Goal: Task Accomplishment & Management: Complete application form

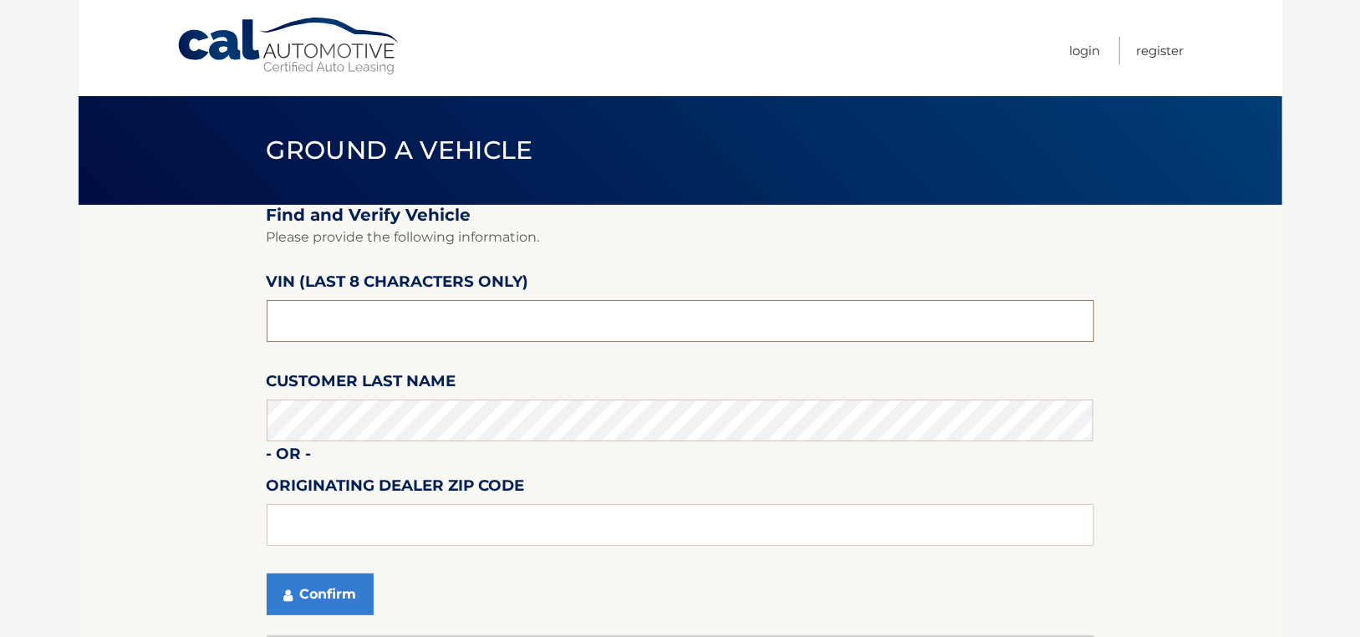
click at [365, 326] on input "text" at bounding box center [680, 321] width 827 height 42
type input "NM130846"
click at [394, 516] on input "text" at bounding box center [680, 525] width 827 height 42
type input "11563"
click at [343, 602] on button "Confirm" at bounding box center [320, 594] width 107 height 42
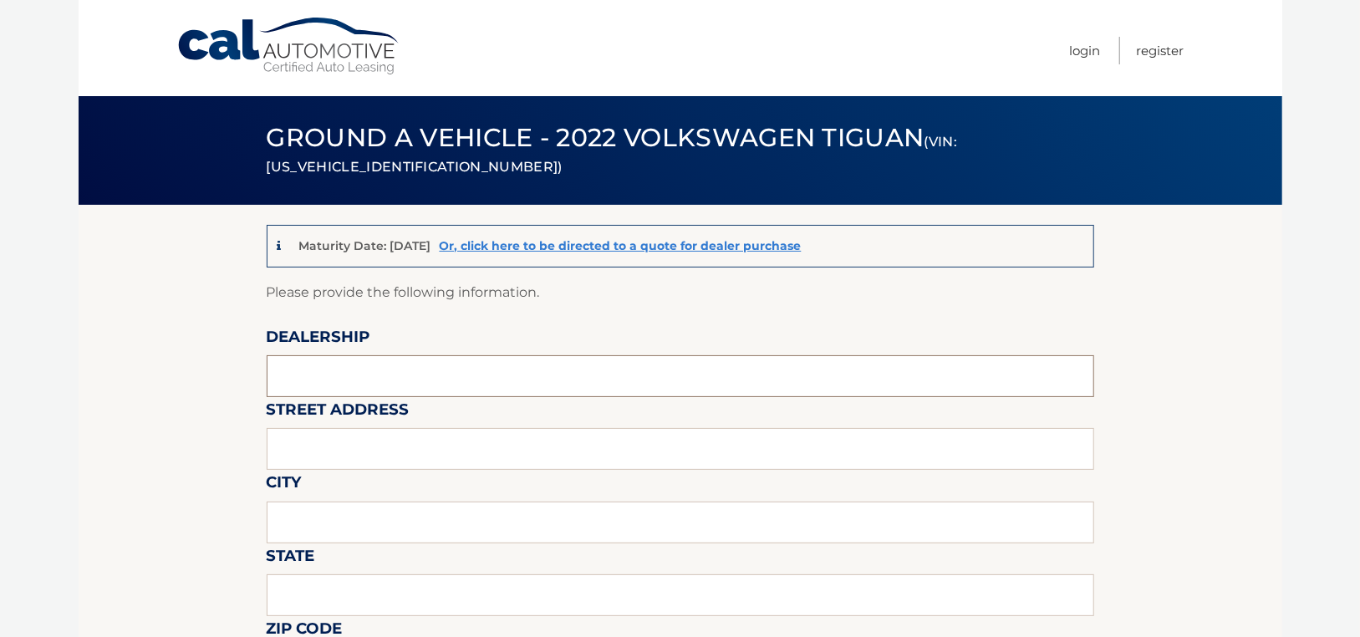
click at [450, 365] on input "text" at bounding box center [680, 376] width 827 height 42
type input "SUNRISE VOLKSWAGEN"
type input "931 SUNRISE HWY"
type input "LYNBROOK"
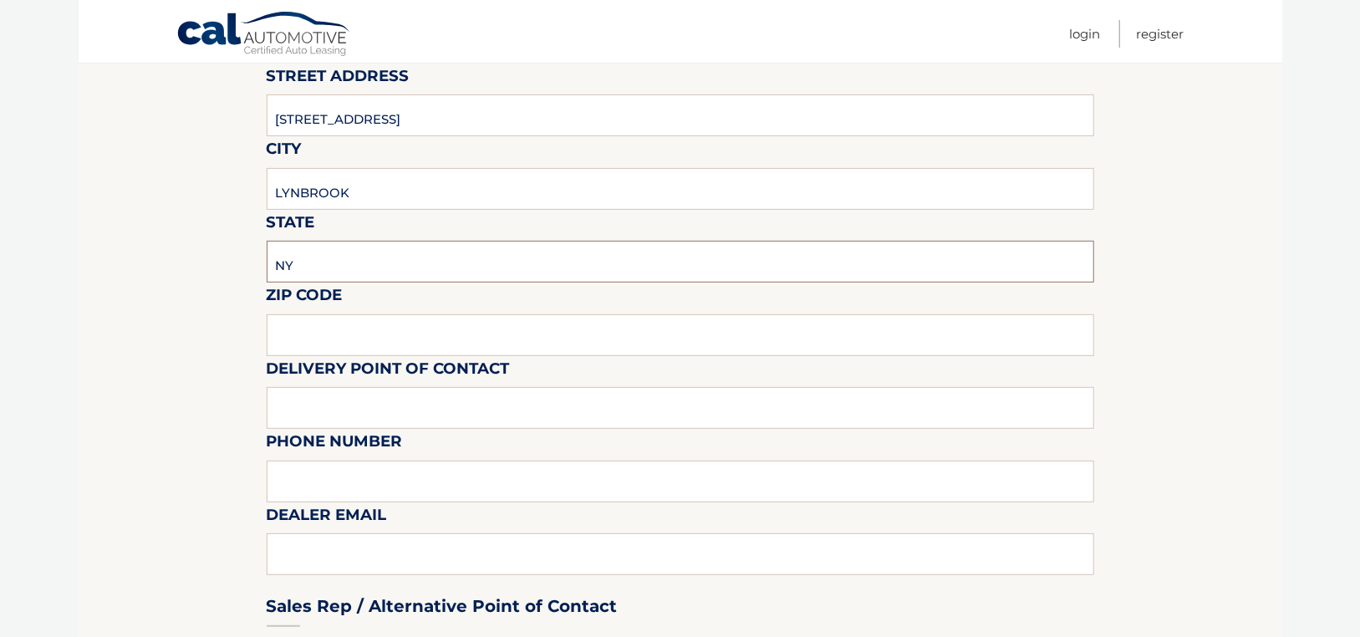
scroll to position [334, 0]
type input "NY"
click at [560, 347] on input "text" at bounding box center [680, 334] width 827 height 42
type input "11563"
type input "FAVIO PEREZ"
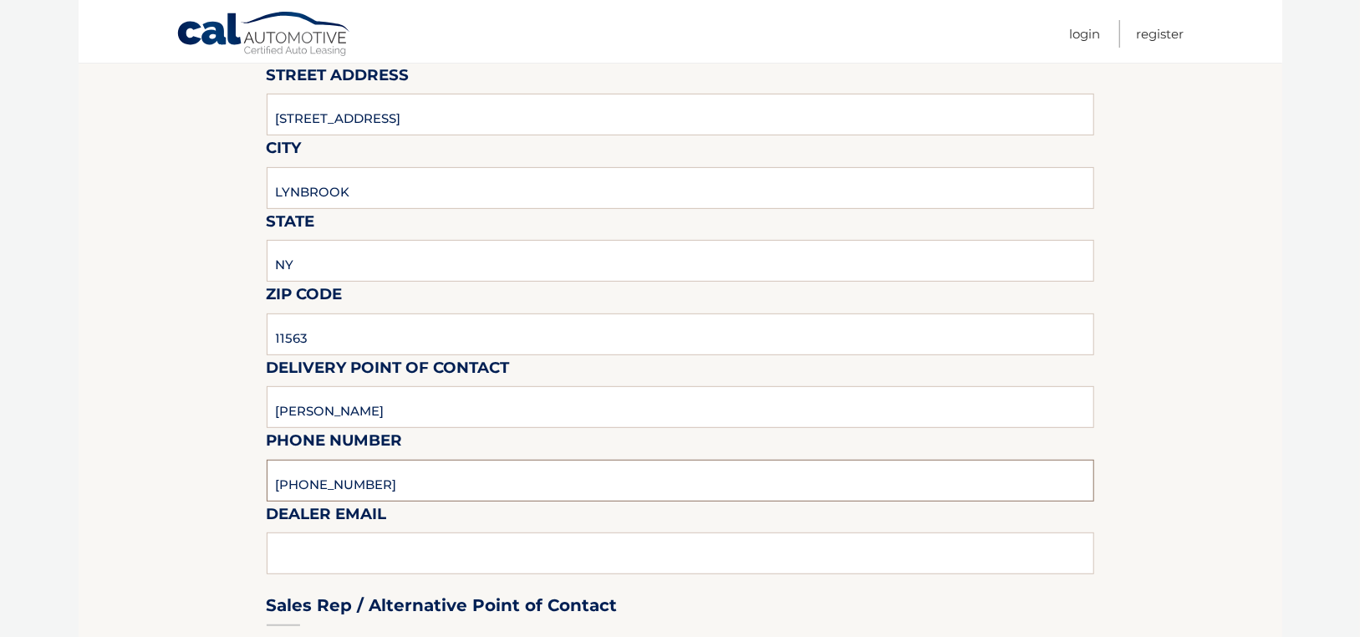
type input "516-596-5970"
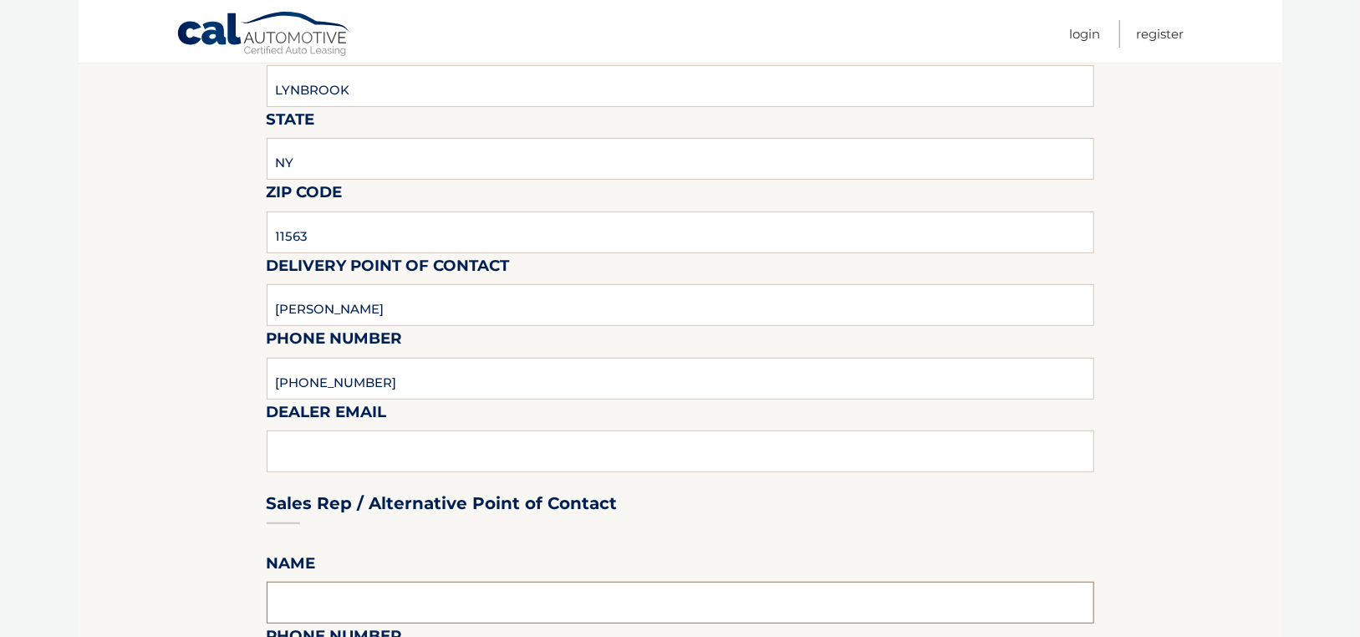
scroll to position [385, 0]
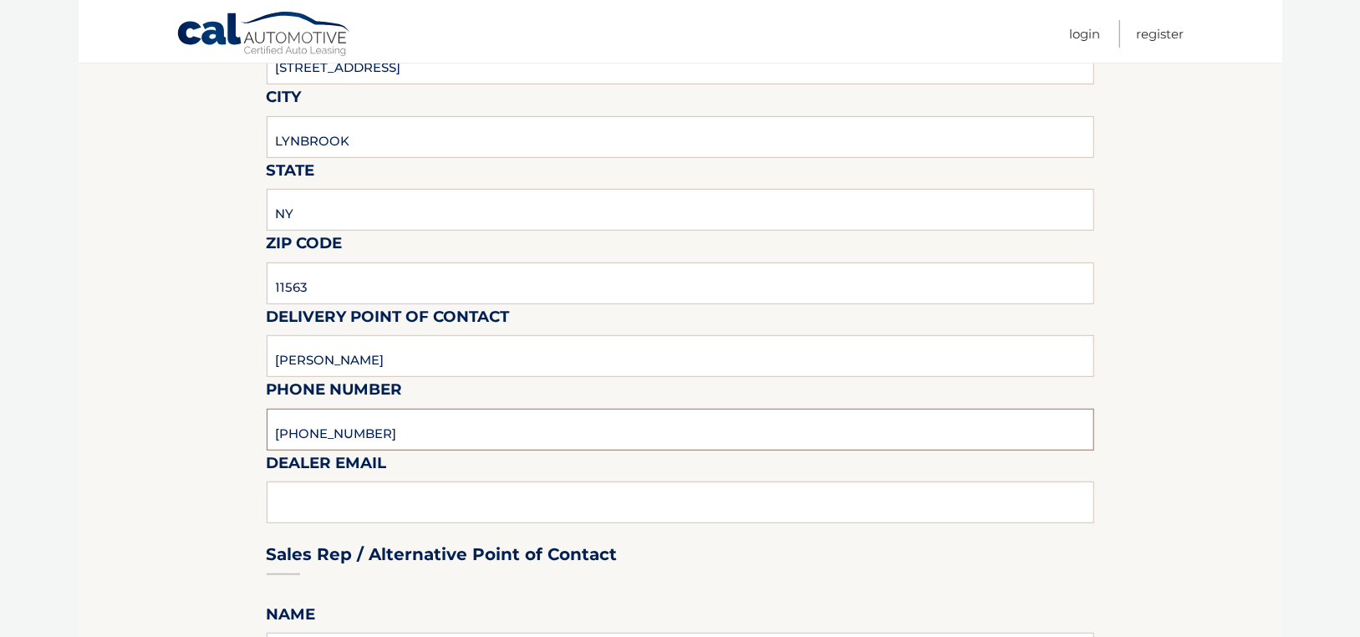
click at [452, 443] on input "516-596-5970" at bounding box center [680, 430] width 827 height 42
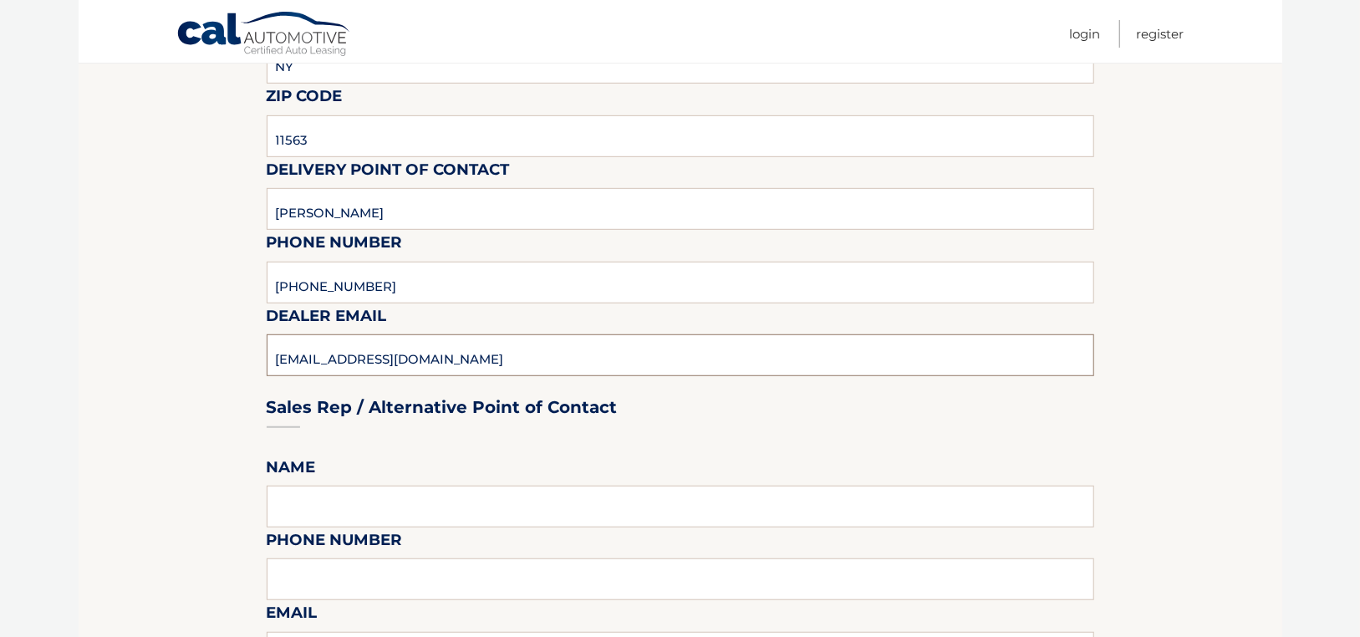
scroll to position [552, 0]
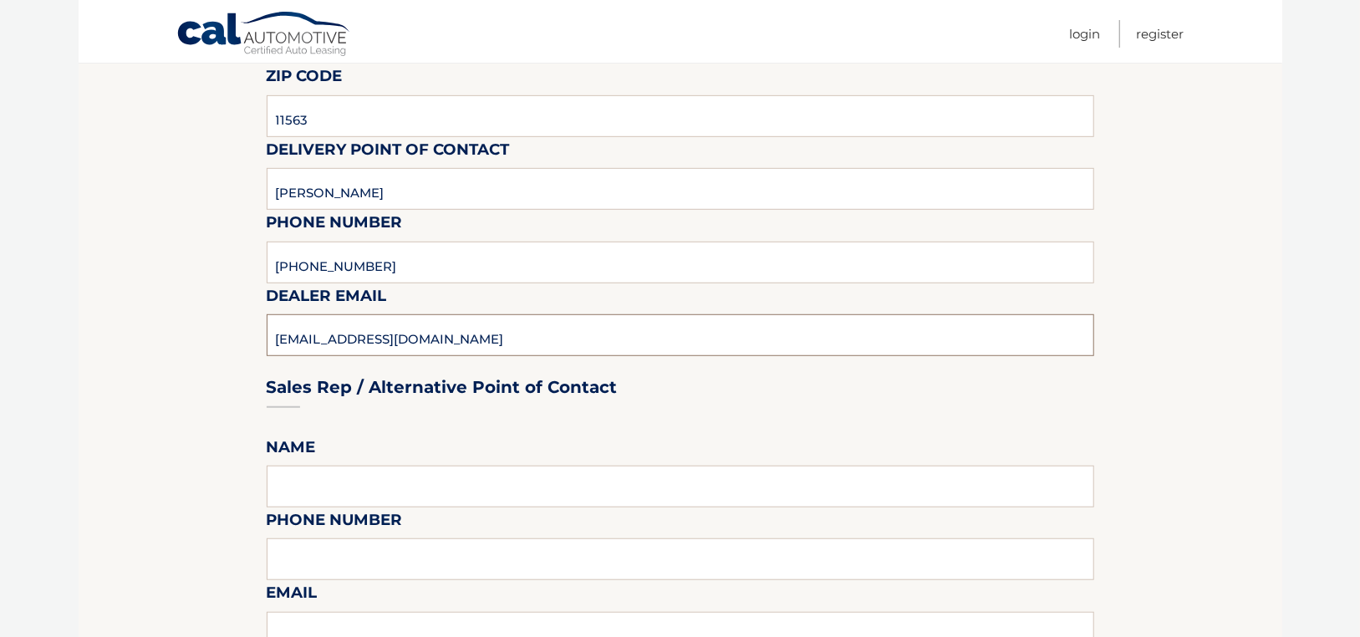
type input "FGONZALEZ@SUNRISEVW.COM"
click at [358, 493] on input "text" at bounding box center [680, 486] width 827 height 42
type input "FRANK GONZALEZ"
type input "516-596-5970"
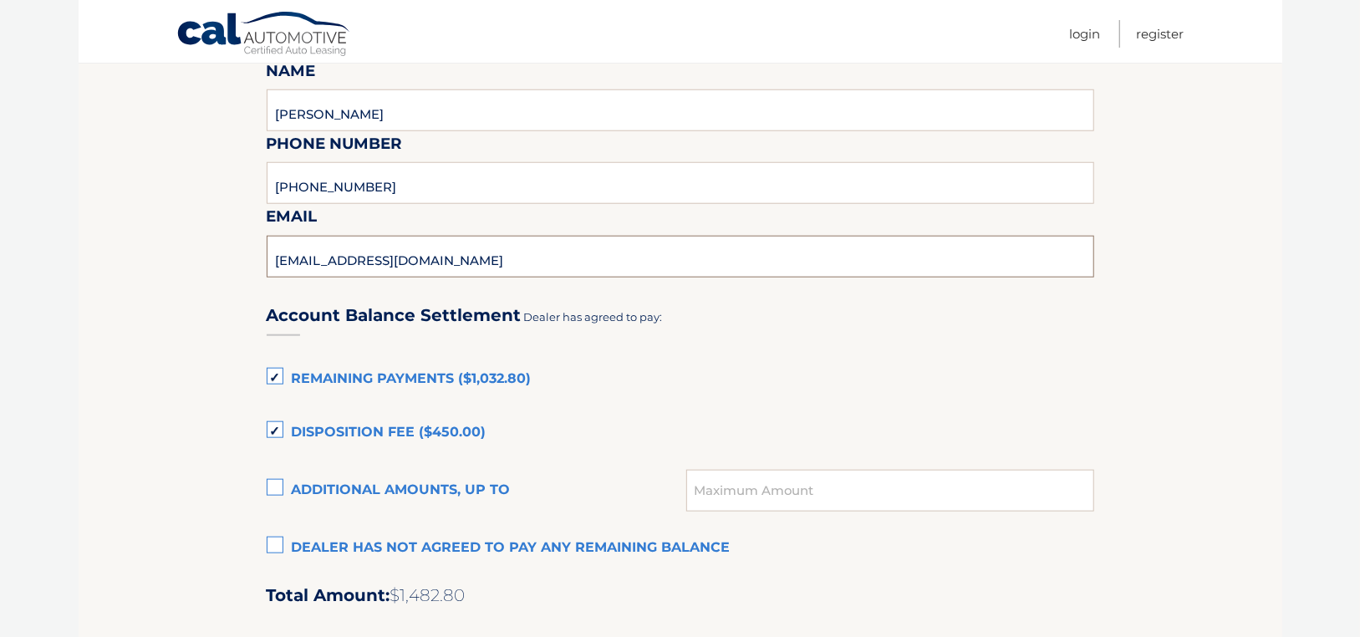
scroll to position [986, 0]
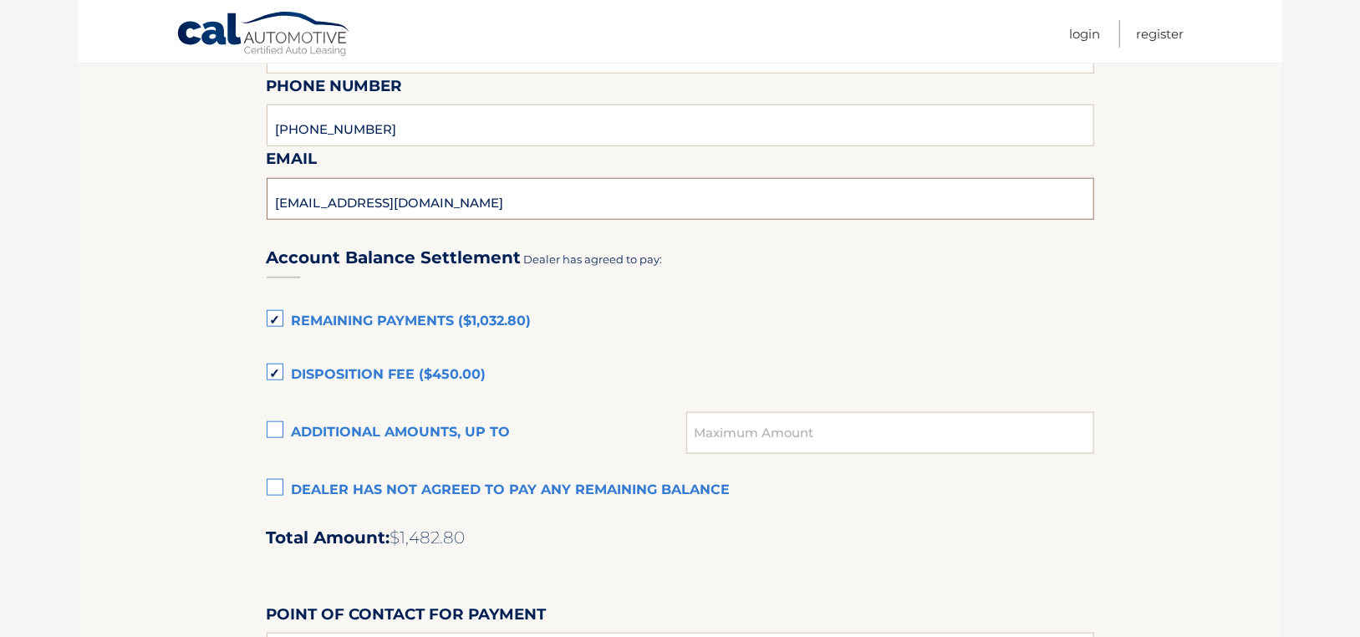
type input "FGONZALEZ@SUNRISEVW.COM"
click at [708, 436] on input "text" at bounding box center [889, 433] width 407 height 42
type input "1482.80"
click at [781, 516] on div "Account Balance Settlement Dealer has agreed to pay: Remaining Payments ($1,032…" at bounding box center [680, 596] width 827 height 741
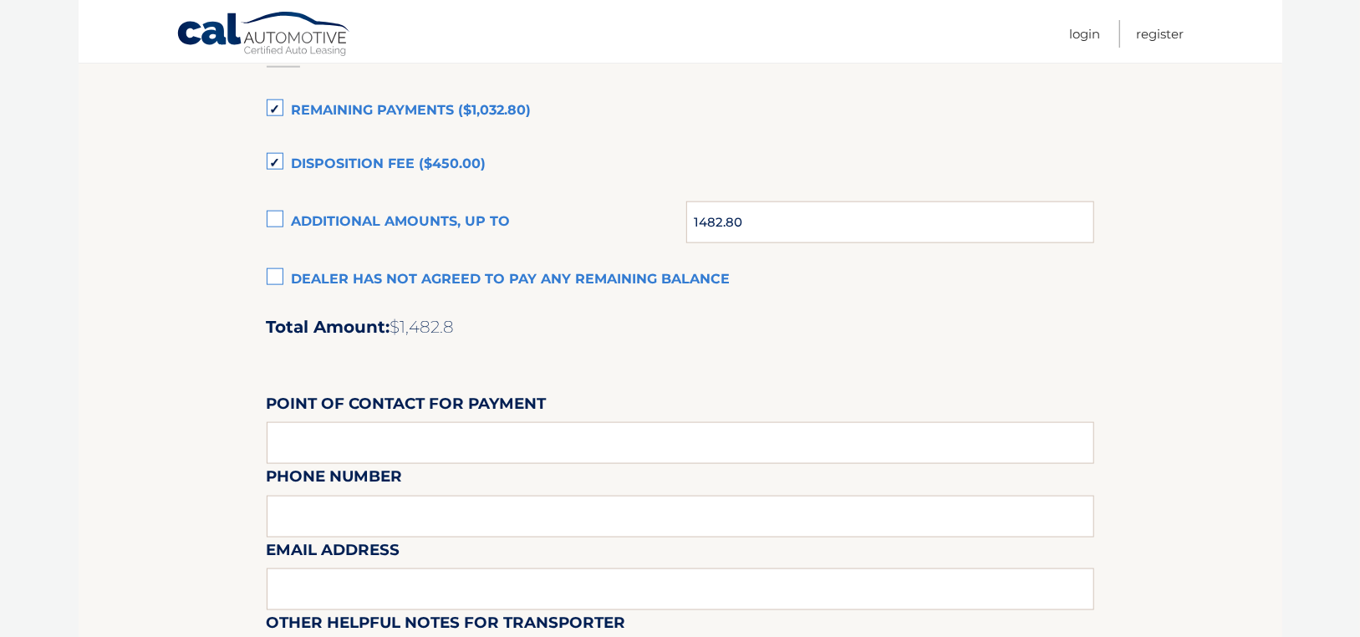
scroll to position [1237, 0]
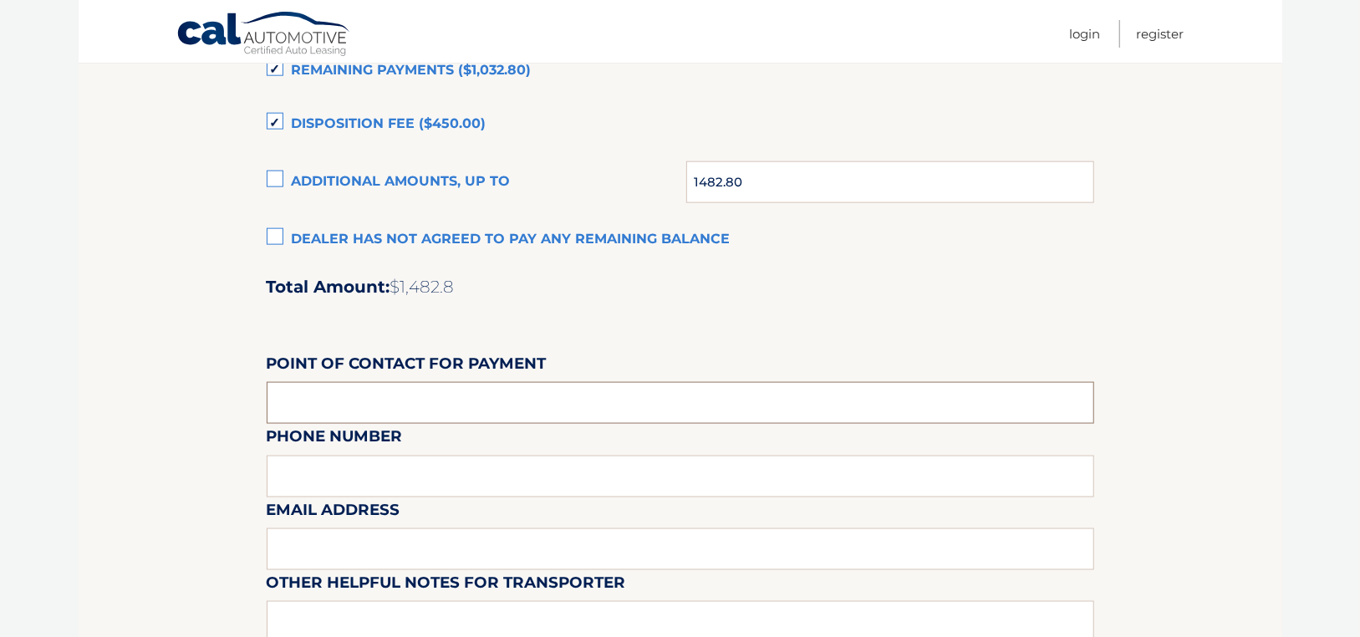
click at [491, 409] on input "text" at bounding box center [680, 403] width 827 height 42
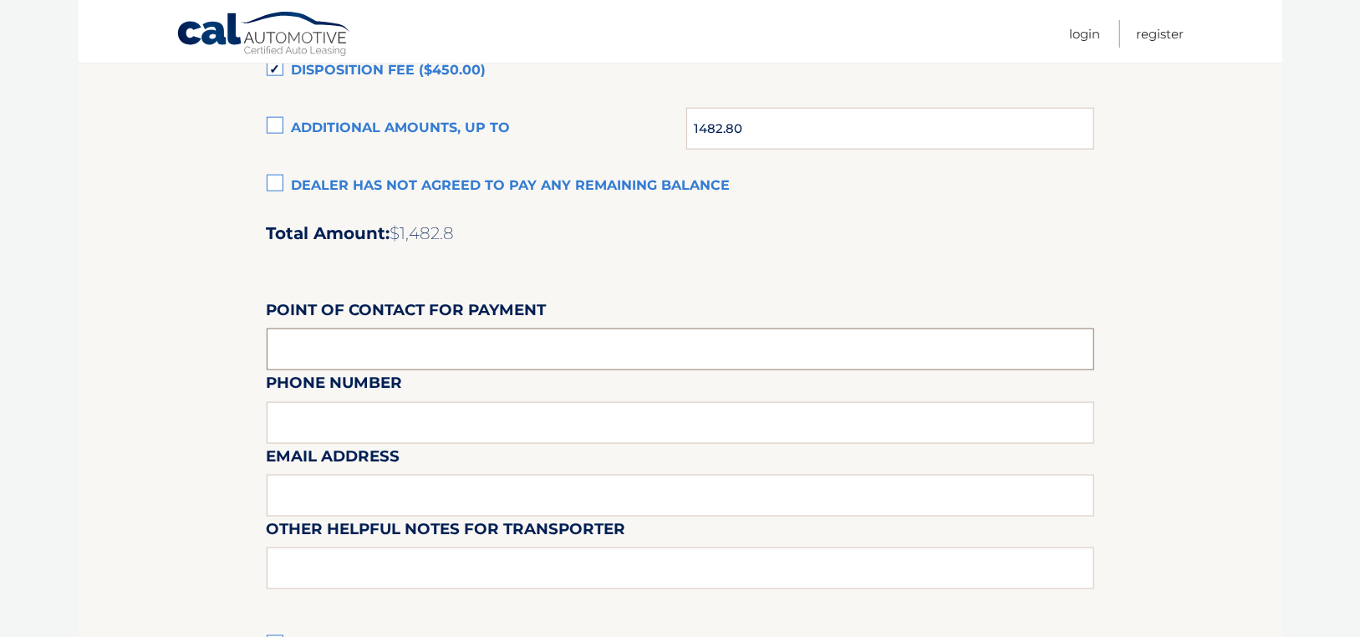
scroll to position [1320, 0]
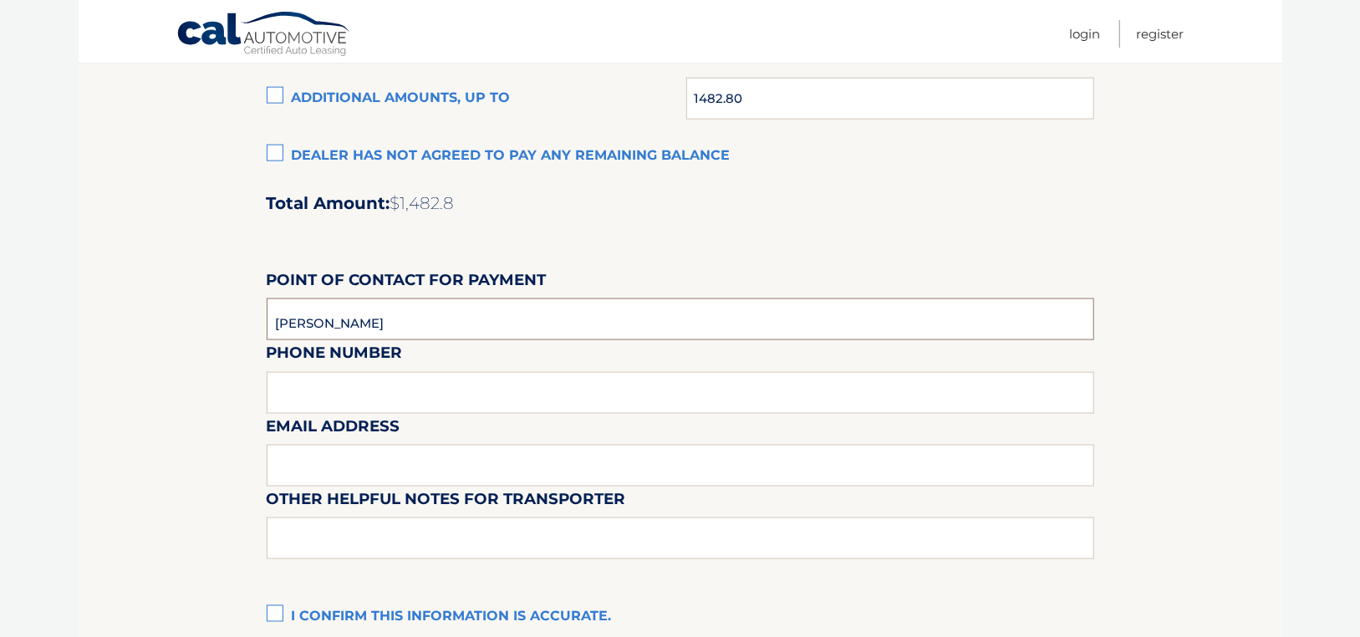
type input "Frank Gonzalez"
type input "516-596-5970"
type input "fgonzalez@sunrisevw.com"
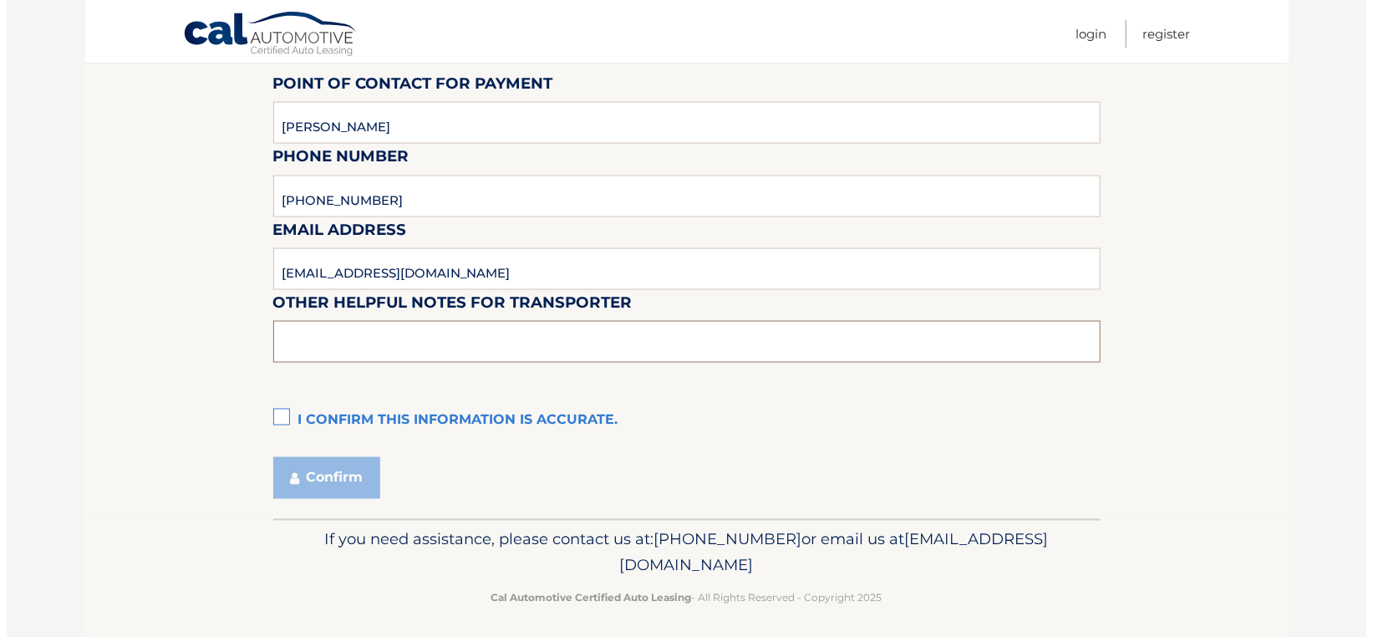
scroll to position [1524, 0]
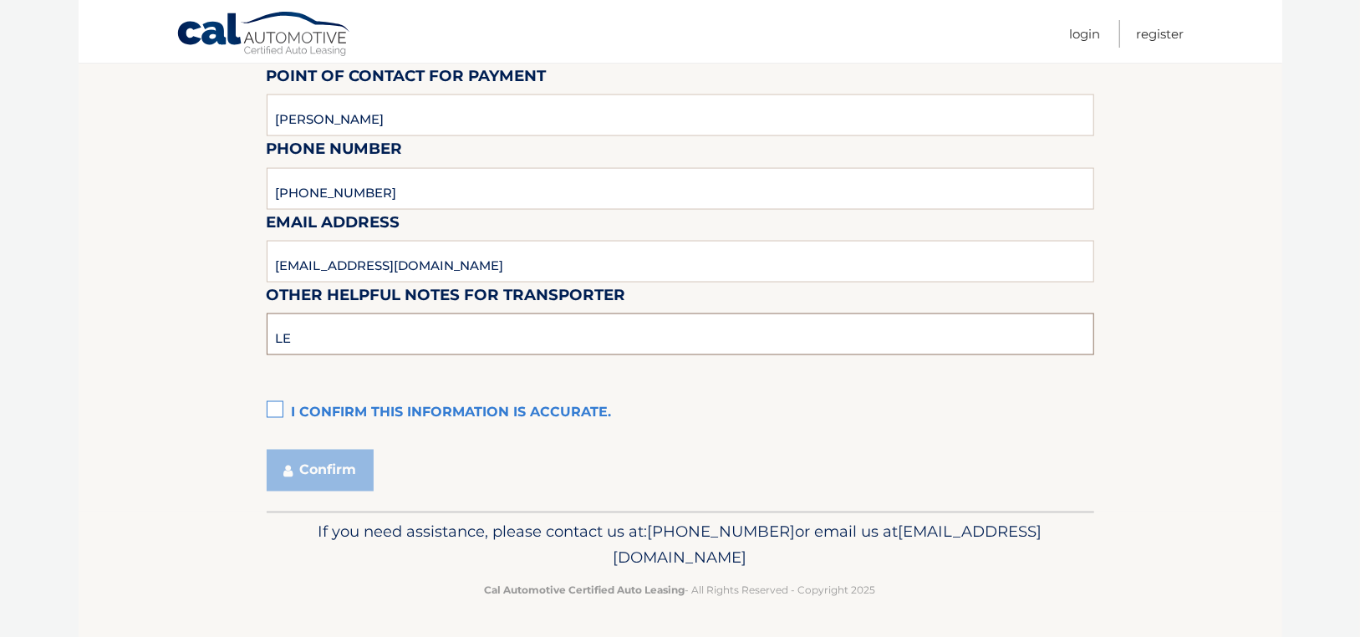
type input "L"
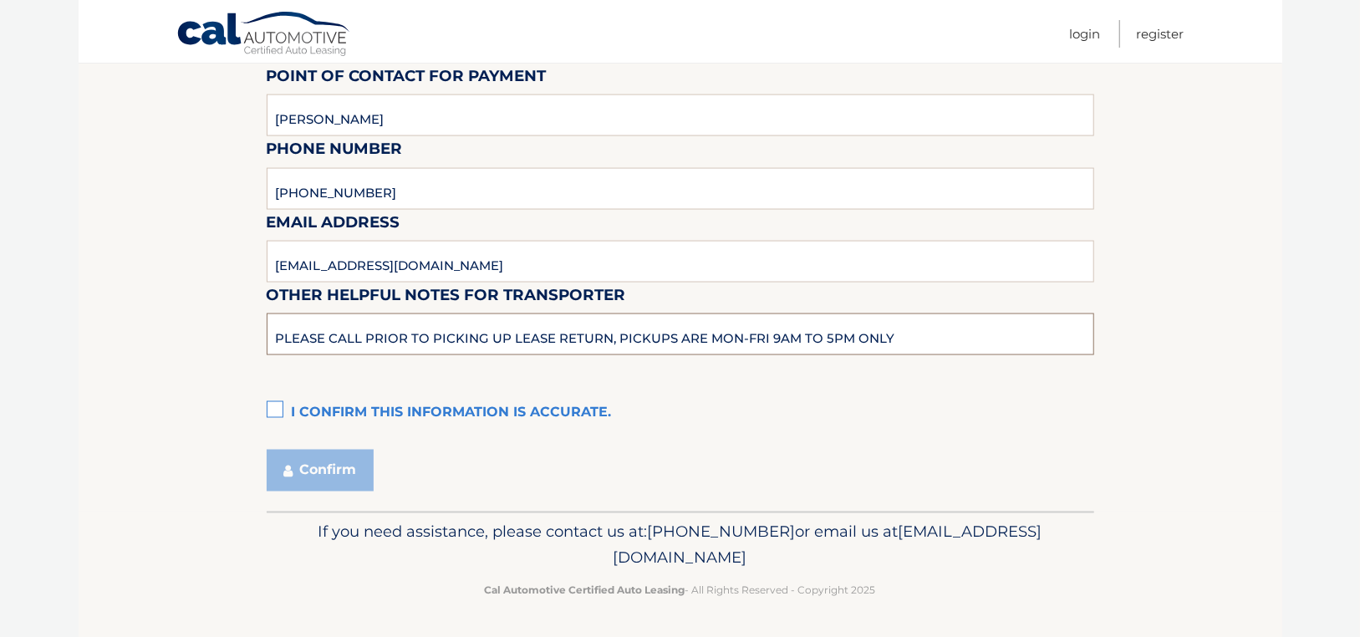
type input "PLEASE CALL PRIOR TO PICKING UP LEASE RETURN, PICKUPS ARE MON-FRI 9AM TO 5PM ON…"
click at [271, 401] on label "I confirm this information is accurate." at bounding box center [680, 412] width 827 height 33
click at [0, 0] on input "I confirm this information is accurate." at bounding box center [0, 0] width 0 height 0
click at [343, 479] on button "Confirm" at bounding box center [320, 471] width 107 height 42
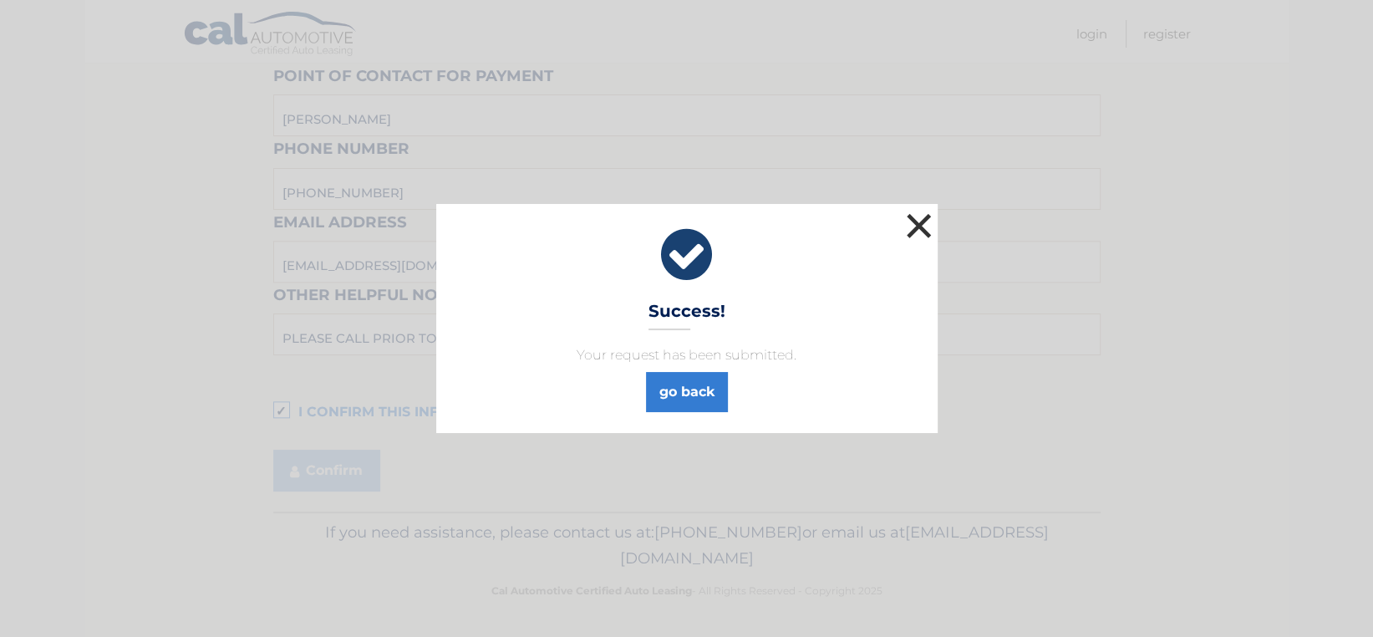
click at [923, 223] on button "×" at bounding box center [918, 225] width 33 height 33
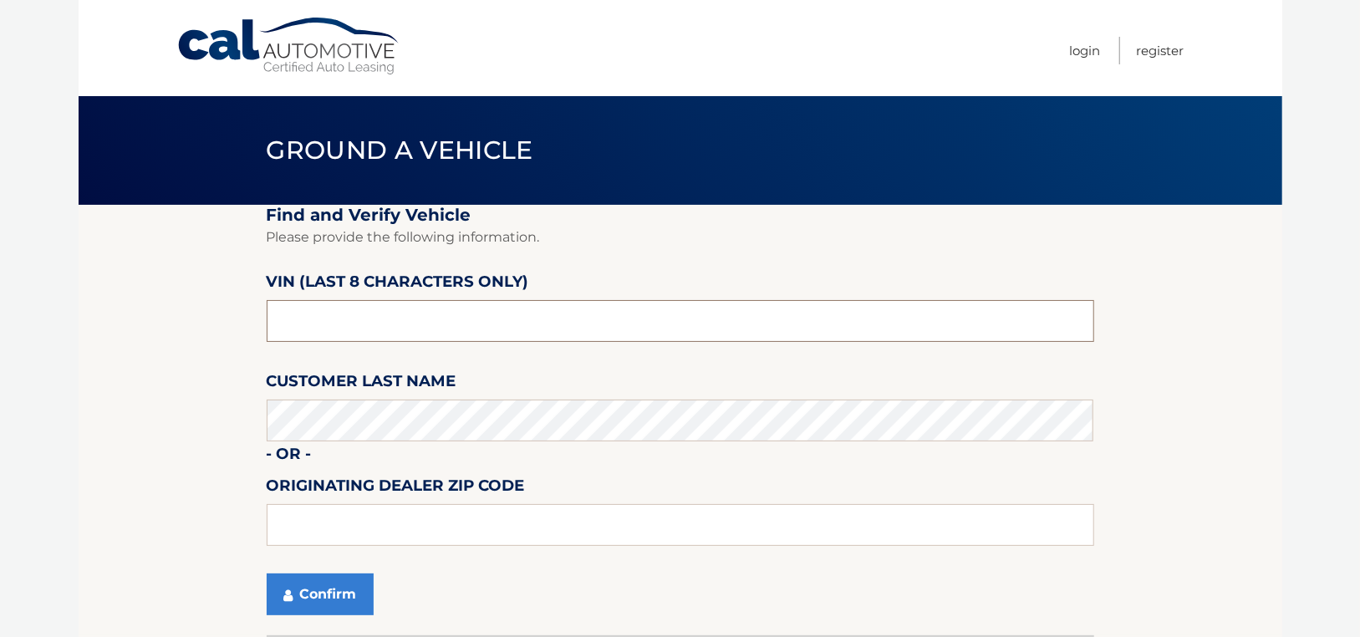
click at [426, 317] on input "text" at bounding box center [680, 321] width 827 height 42
type input "NC558753"
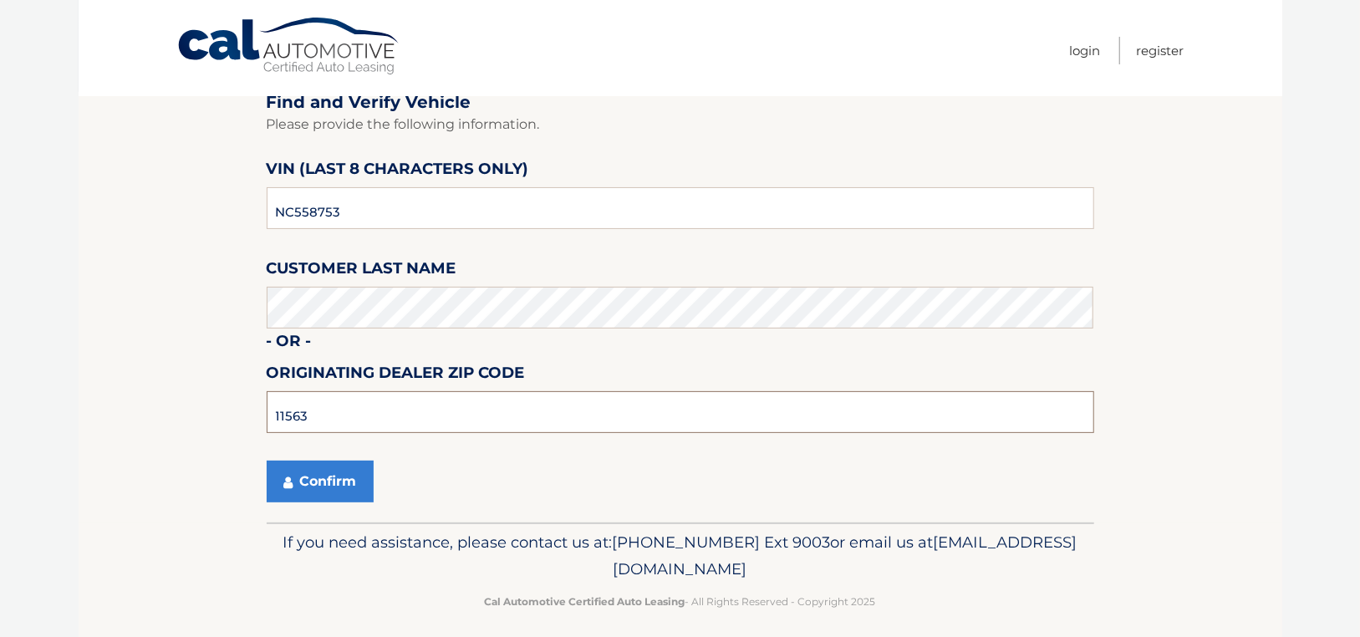
scroll to position [124, 0]
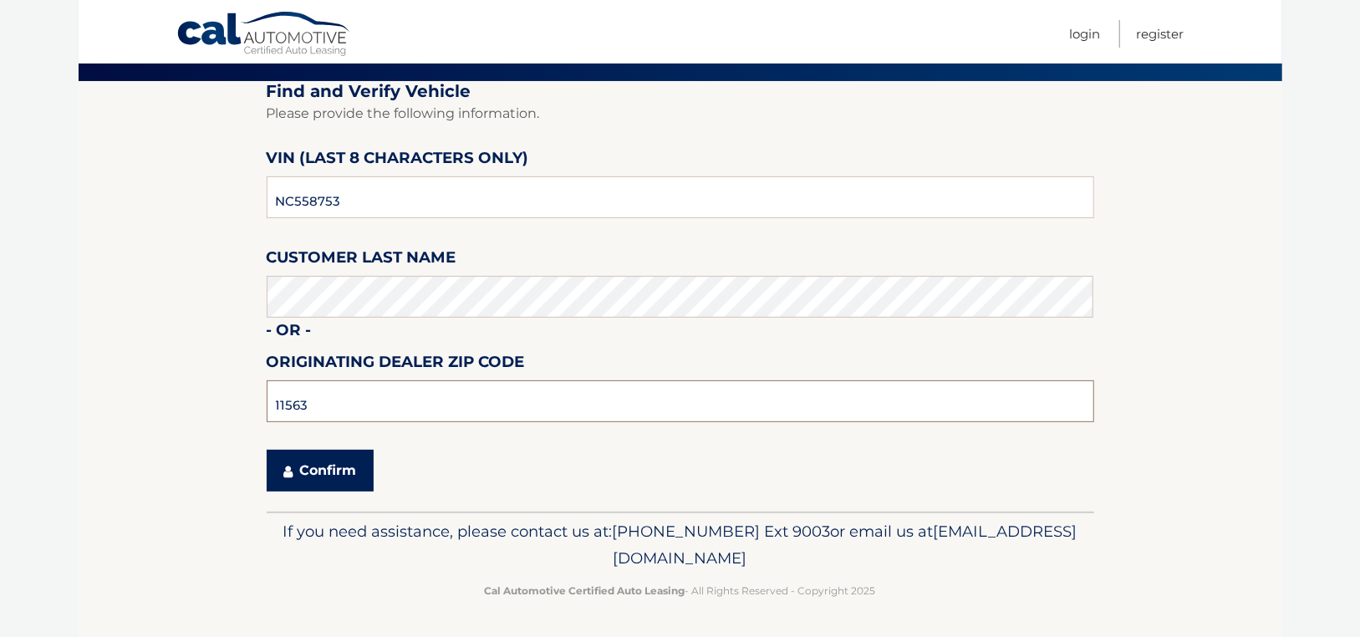
type input "11563"
click at [329, 476] on button "Confirm" at bounding box center [320, 471] width 107 height 42
